Goal: Task Accomplishment & Management: Manage account settings

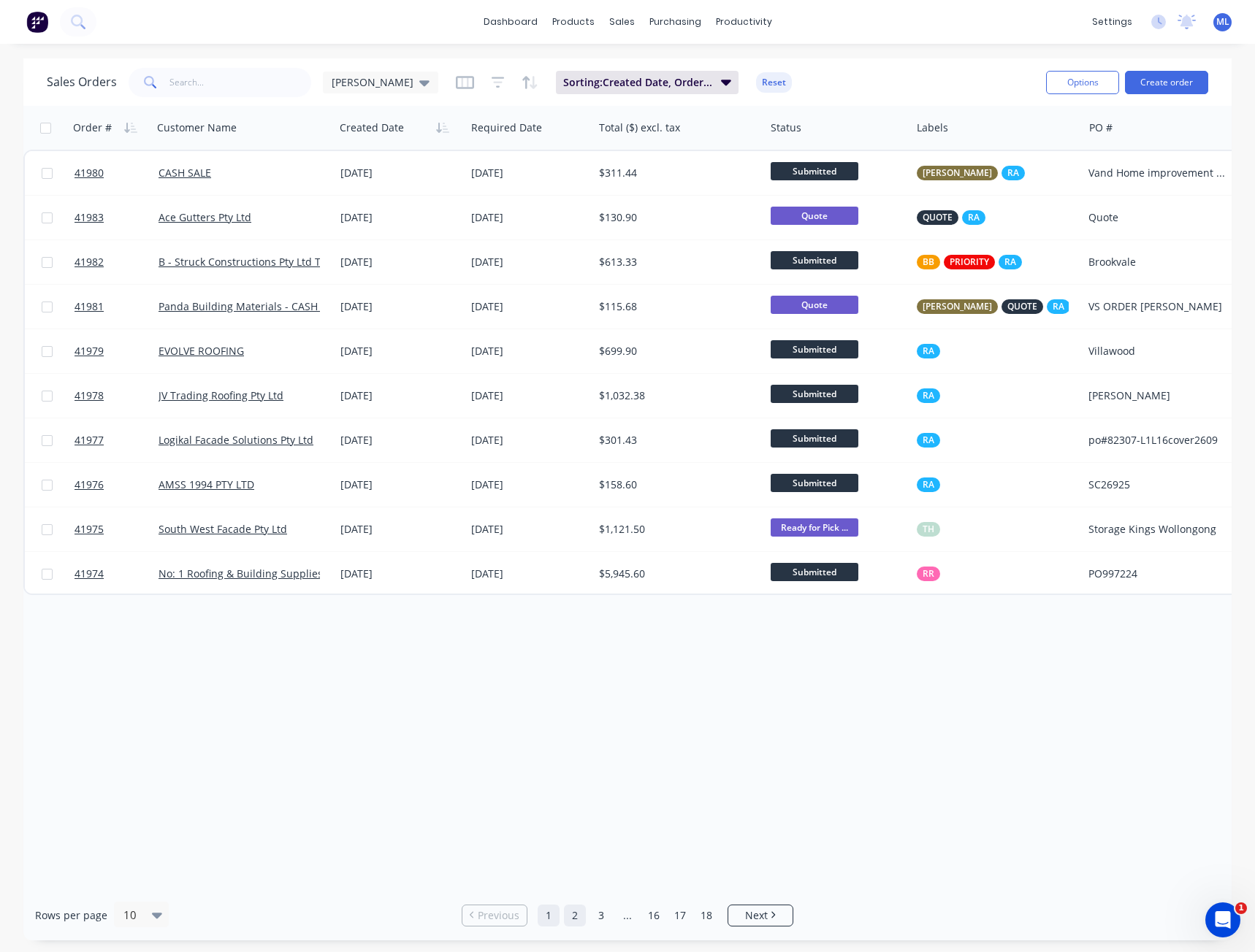
click at [572, 912] on link "2" at bounding box center [575, 915] width 22 height 22
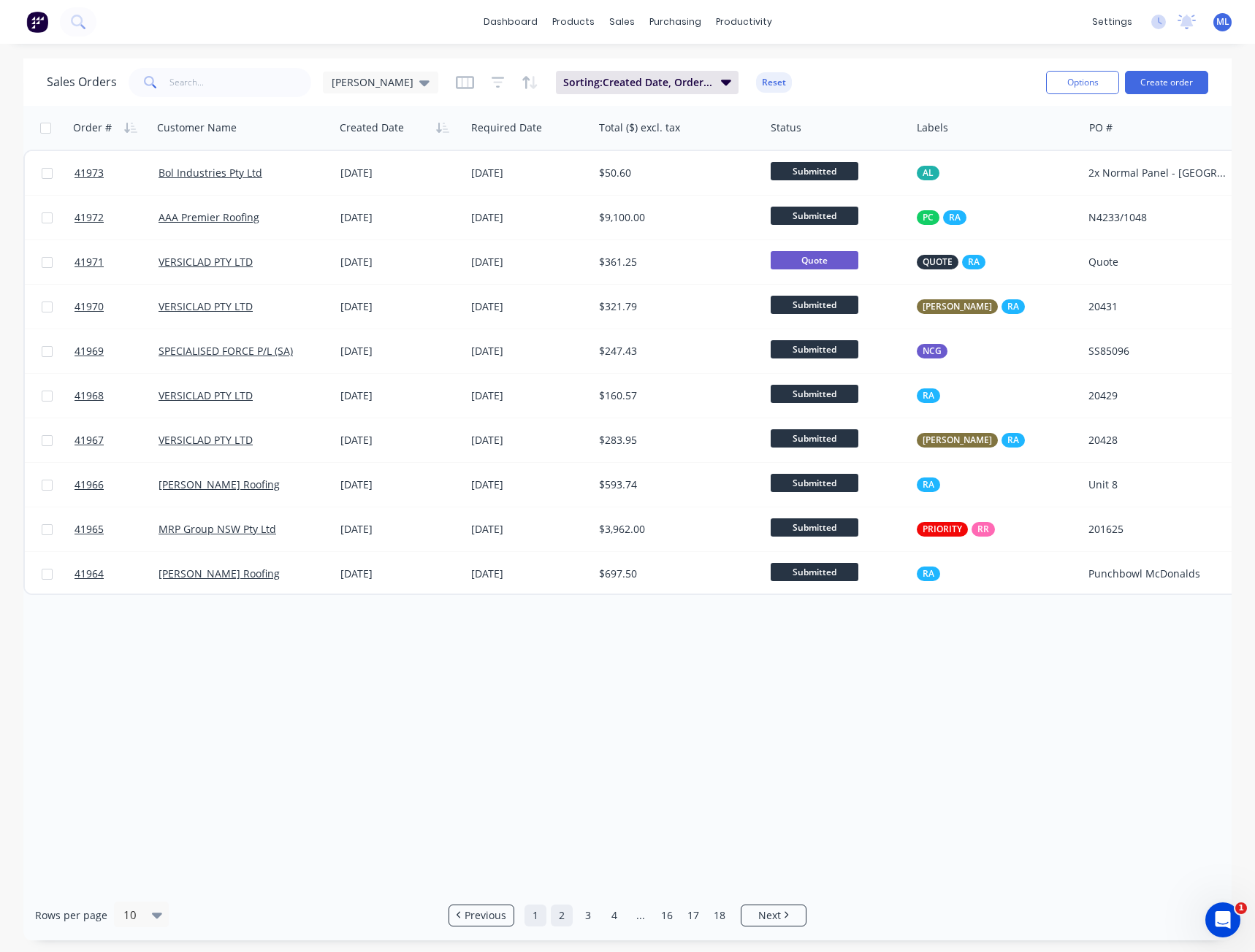
click at [541, 914] on link "1" at bounding box center [535, 915] width 22 height 22
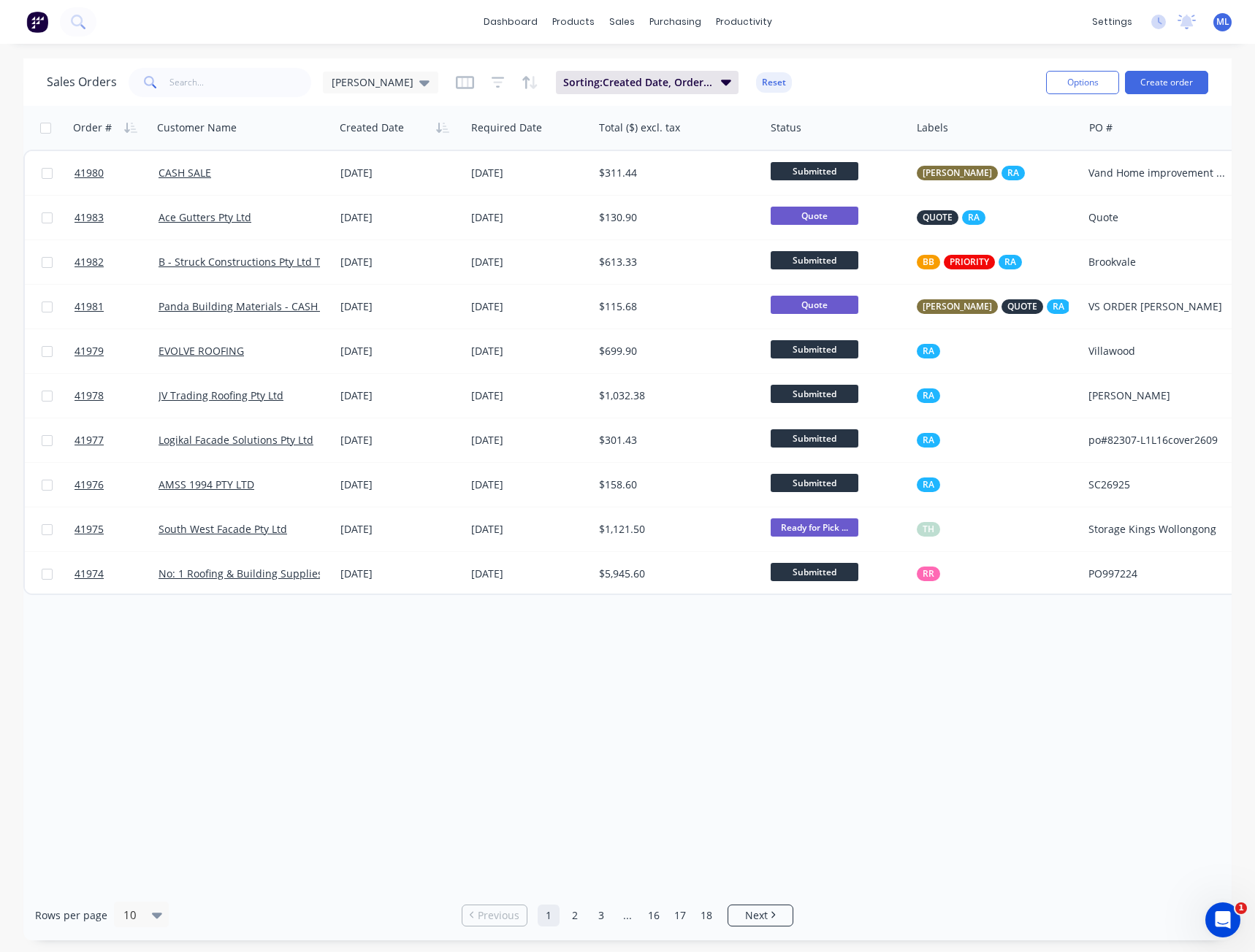
drag, startPoint x: 552, startPoint y: 623, endPoint x: 518, endPoint y: 683, distance: 69.0
click at [516, 686] on div "Order # Customer Name Created Date Required Date Total ($) excl. tax Status Lab…" at bounding box center [628, 498] width 1208 height 785
